Goal: Entertainment & Leisure: Consume media (video, audio)

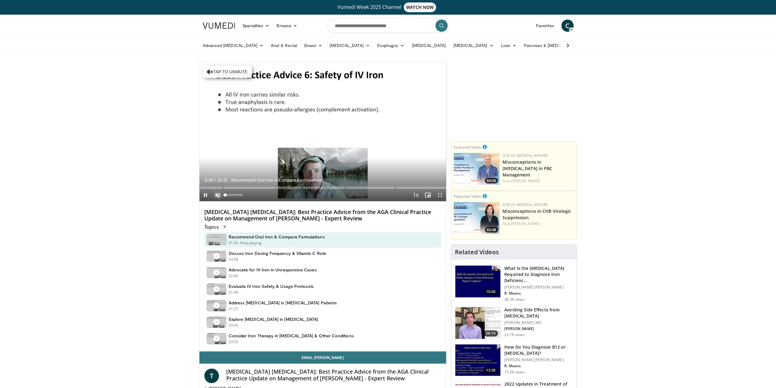
click at [217, 194] on span "Video Player" at bounding box center [218, 195] width 12 height 12
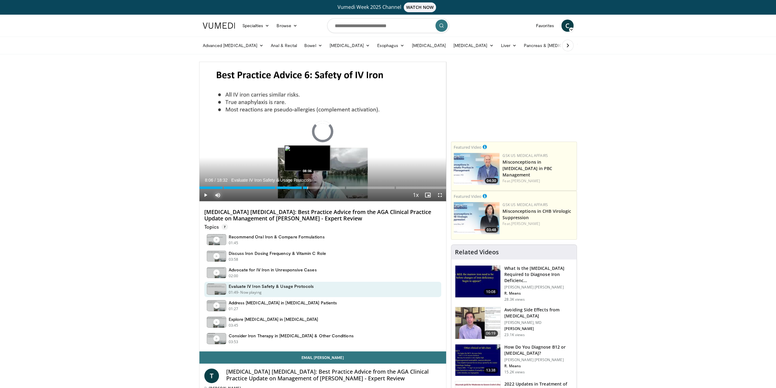
click at [307, 184] on div "Loaded : 10.70% 08:06 08:06" at bounding box center [322, 186] width 247 height 6
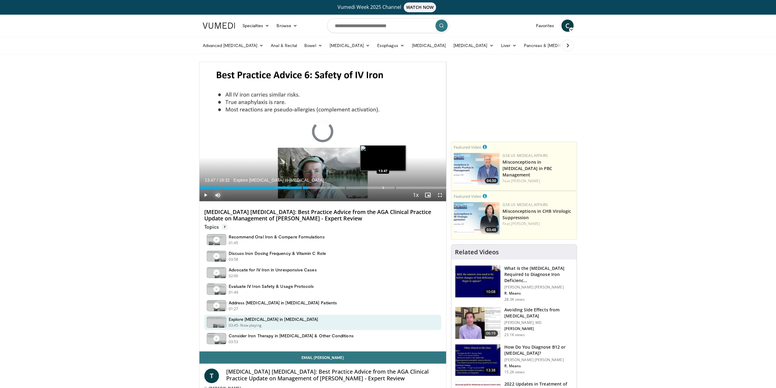
click at [383, 186] on div "Progress Bar" at bounding box center [383, 187] width 1 height 2
